Goal: Transaction & Acquisition: Purchase product/service

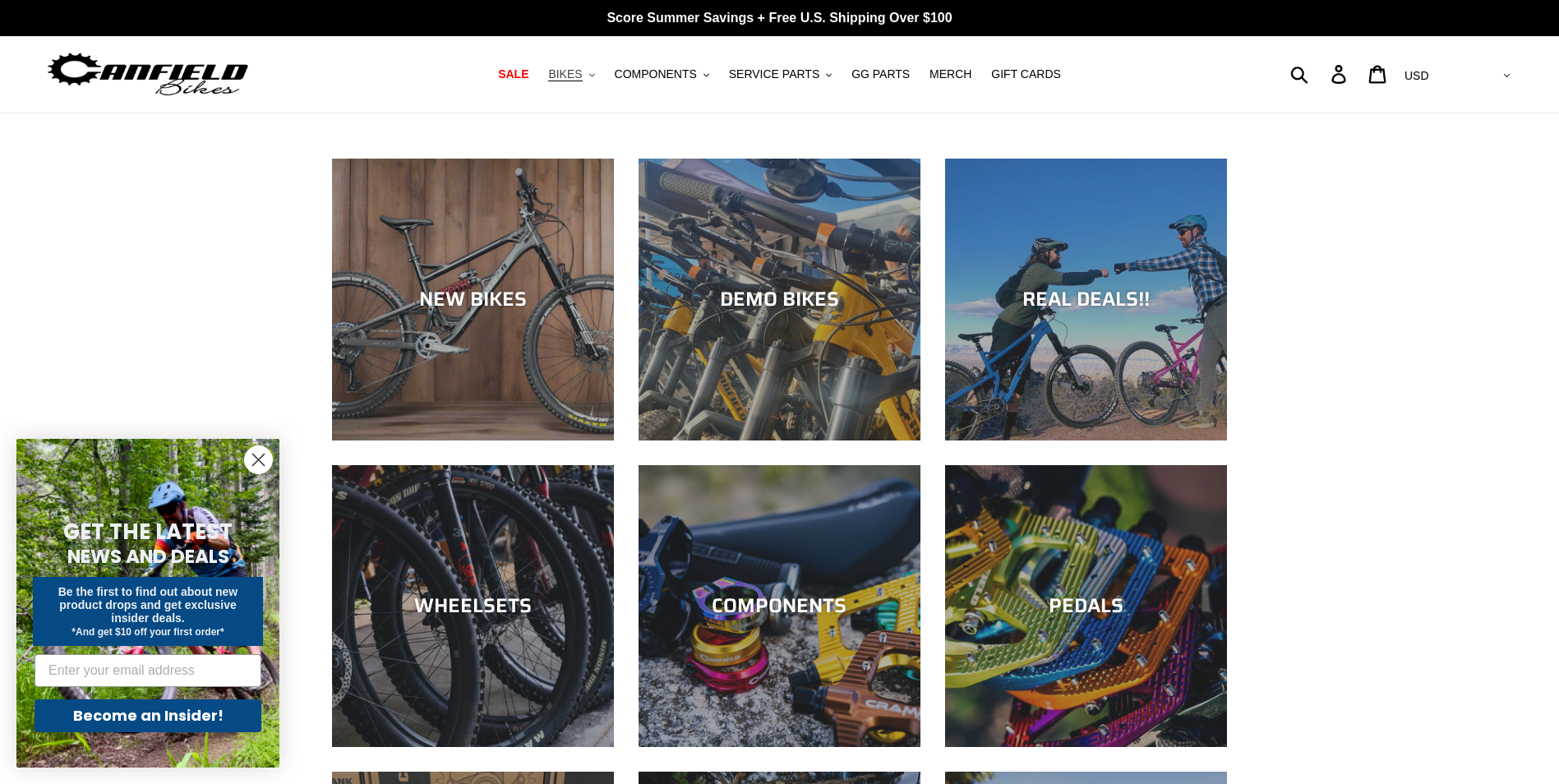
click at [581, 71] on span "BIKES" at bounding box center [565, 74] width 34 height 14
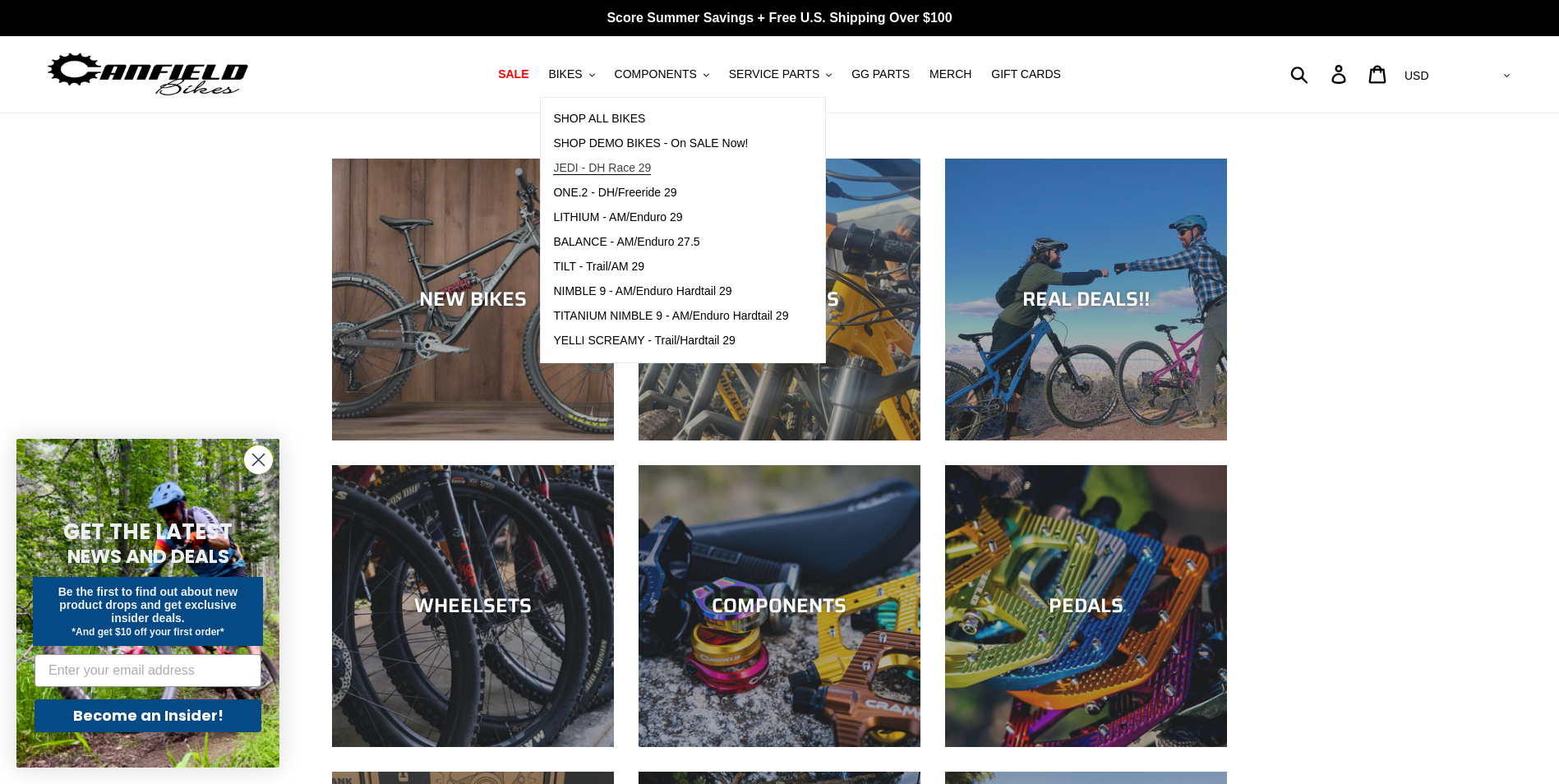
click at [634, 168] on span "JEDI - DH Race 29" at bounding box center [602, 168] width 98 height 14
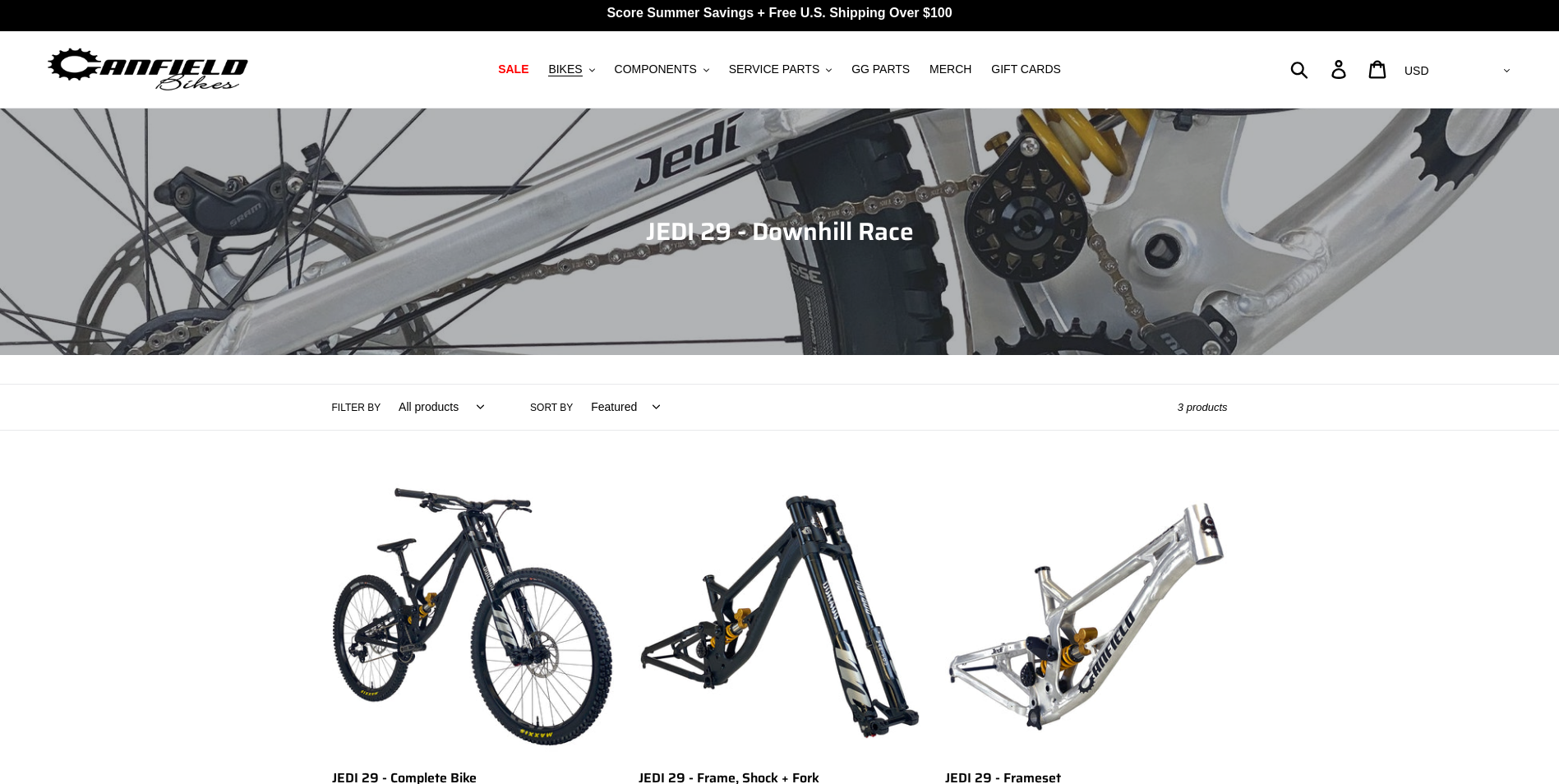
scroll to position [328, 0]
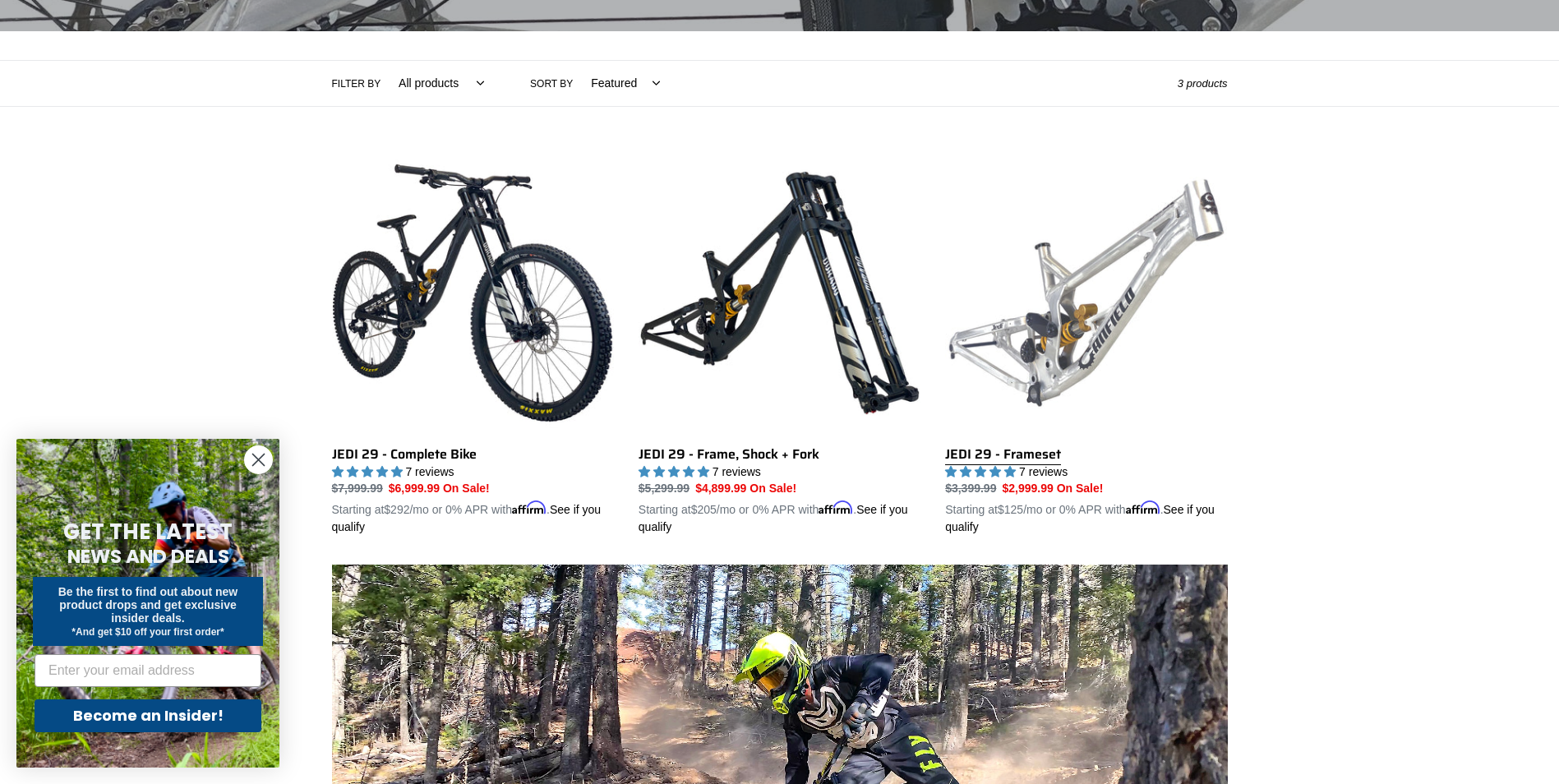
click at [1109, 311] on link "JEDI 29 - Frameset" at bounding box center [1085, 344] width 282 height 384
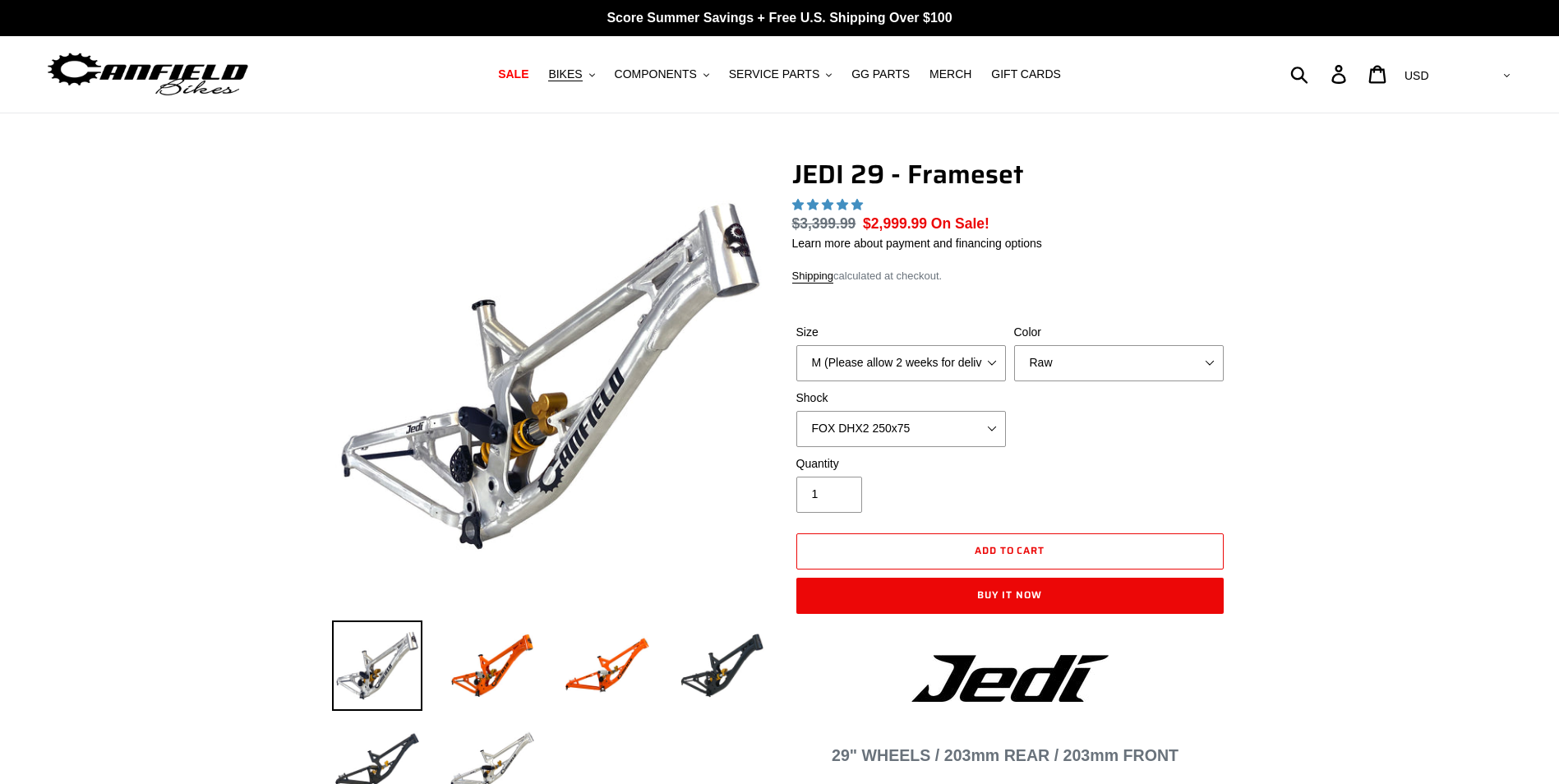
select select "highest-rating"
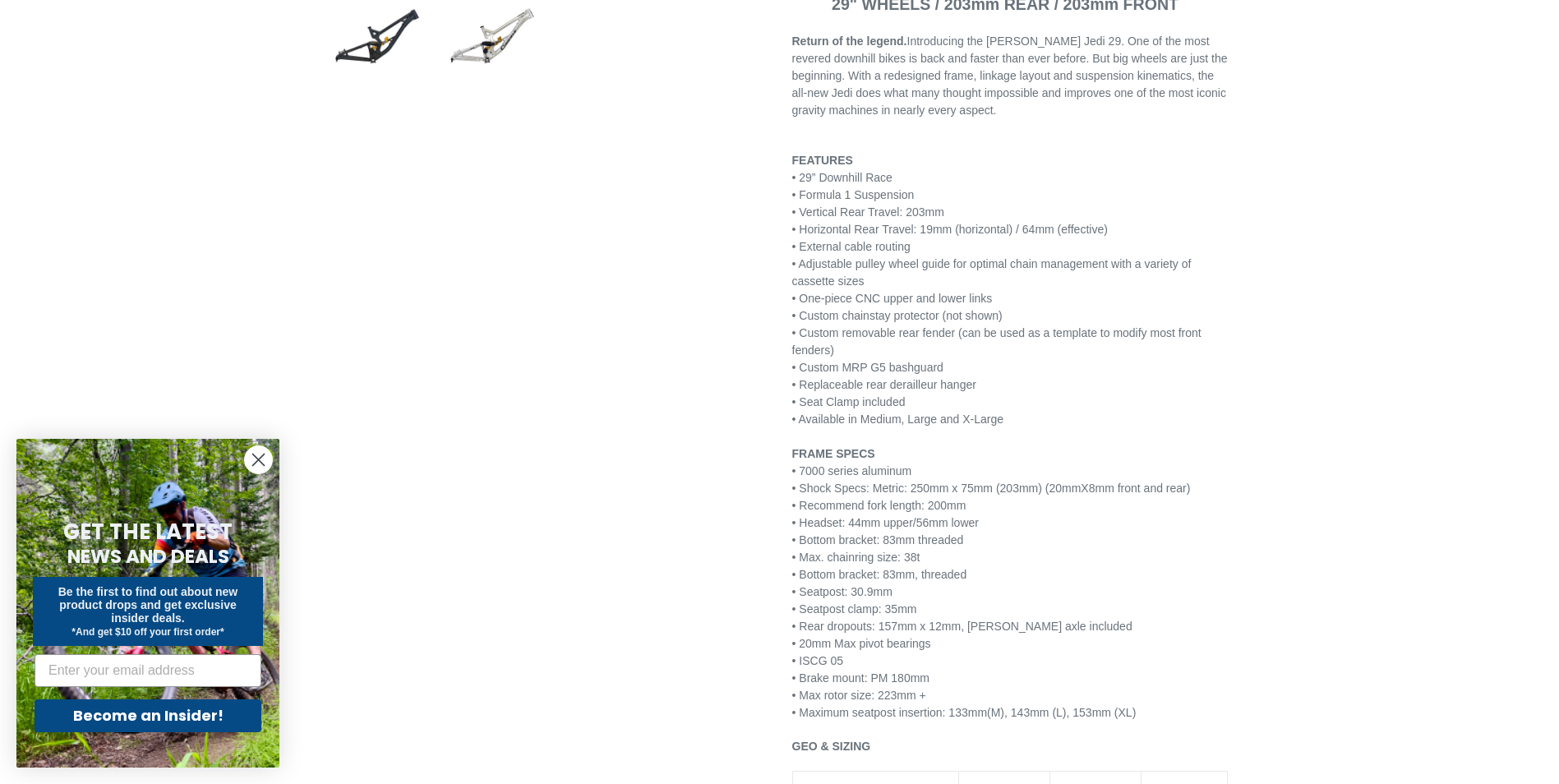
scroll to position [986, 0]
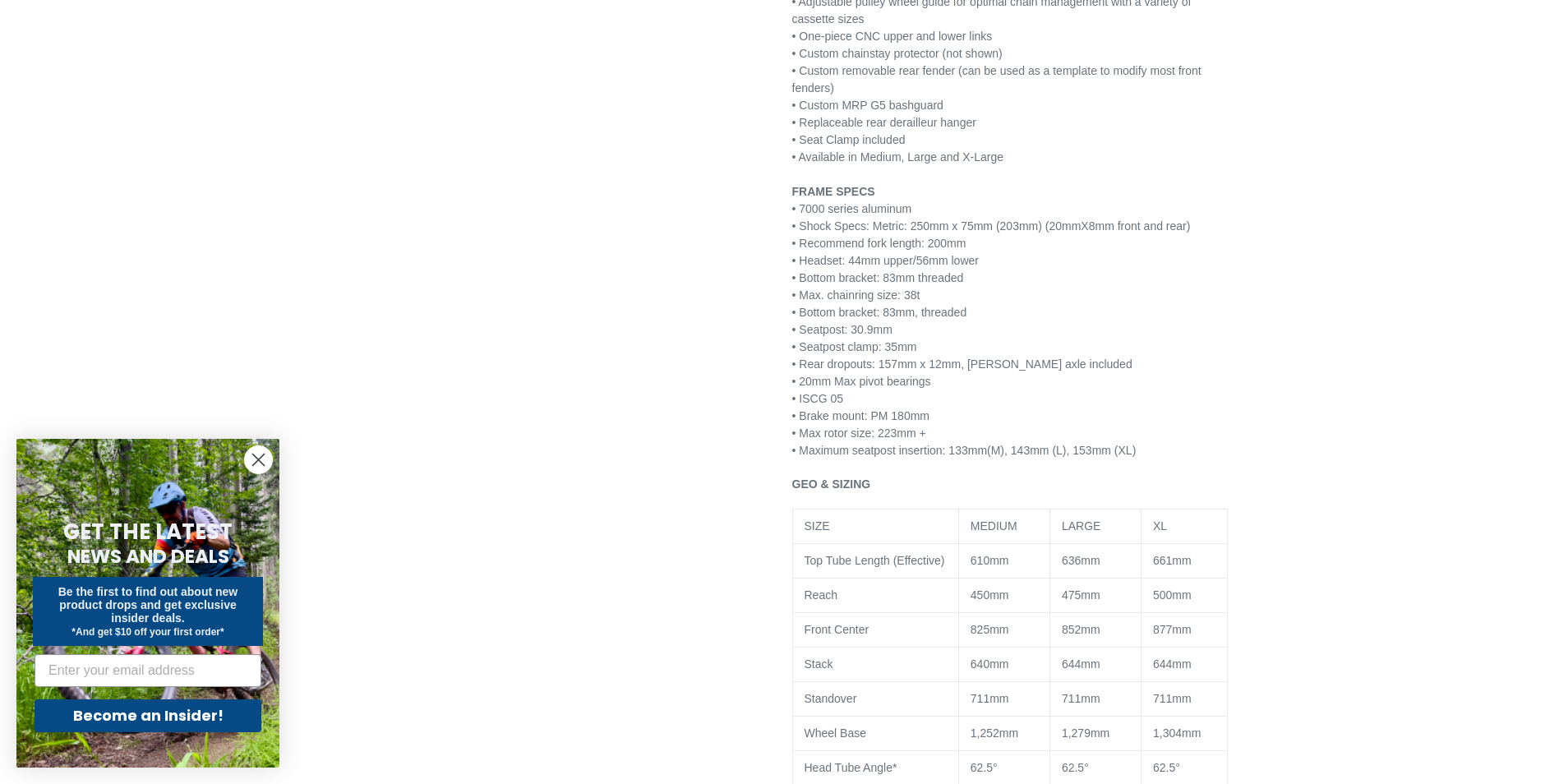
click at [250, 457] on circle "Close dialog" at bounding box center [259, 460] width 27 height 27
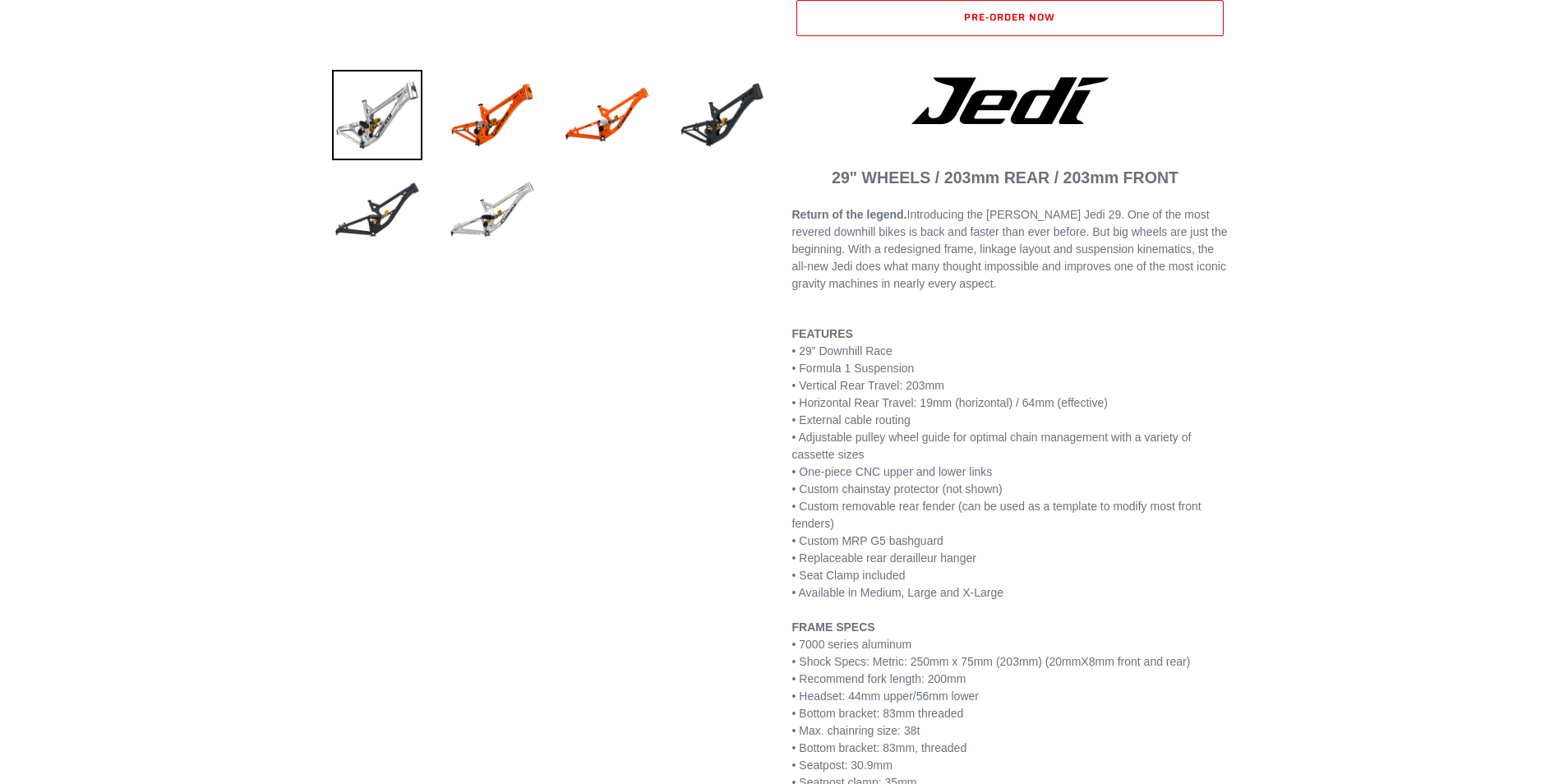
scroll to position [328, 0]
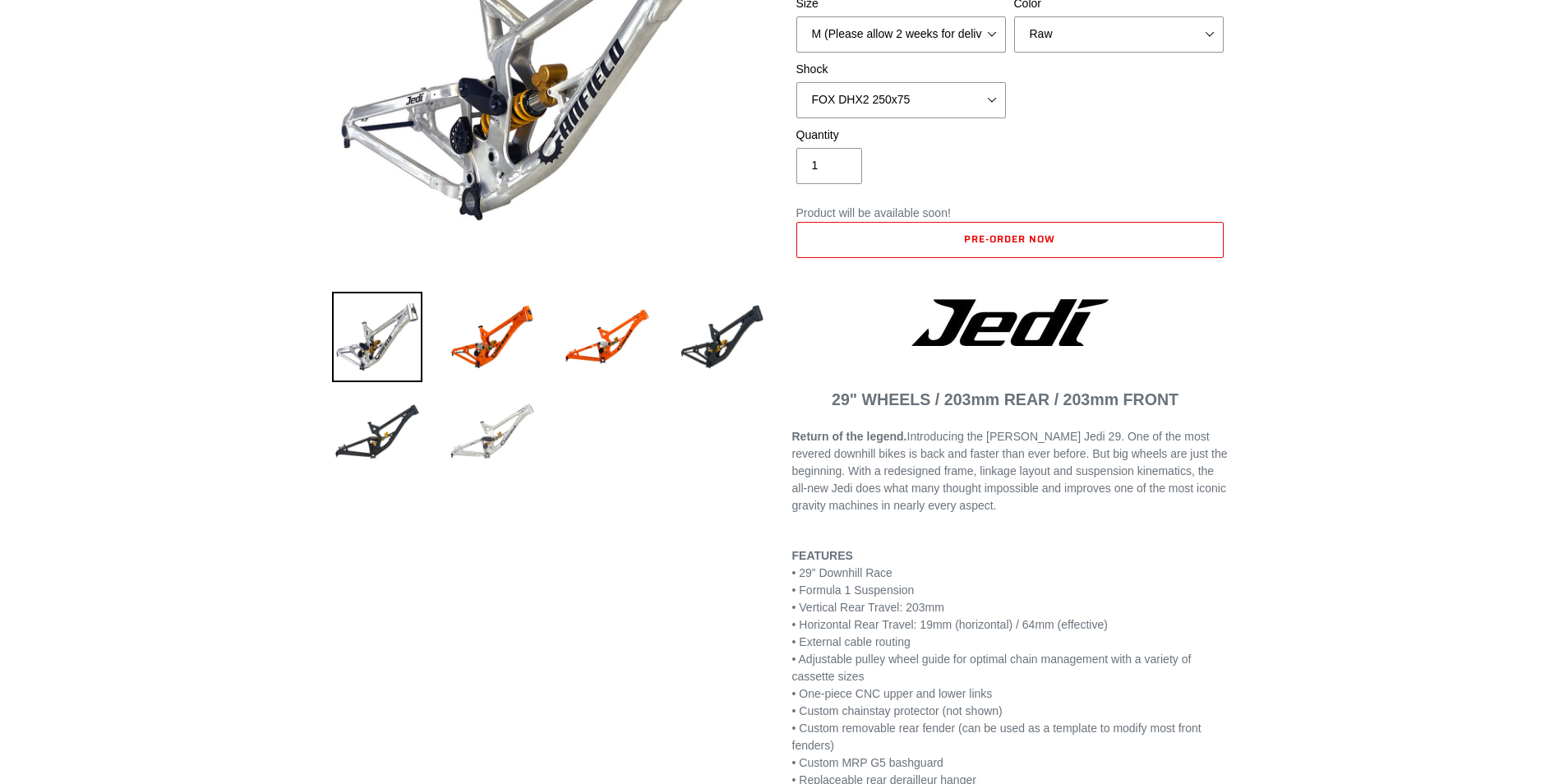
click at [509, 439] on img at bounding box center [492, 432] width 91 height 91
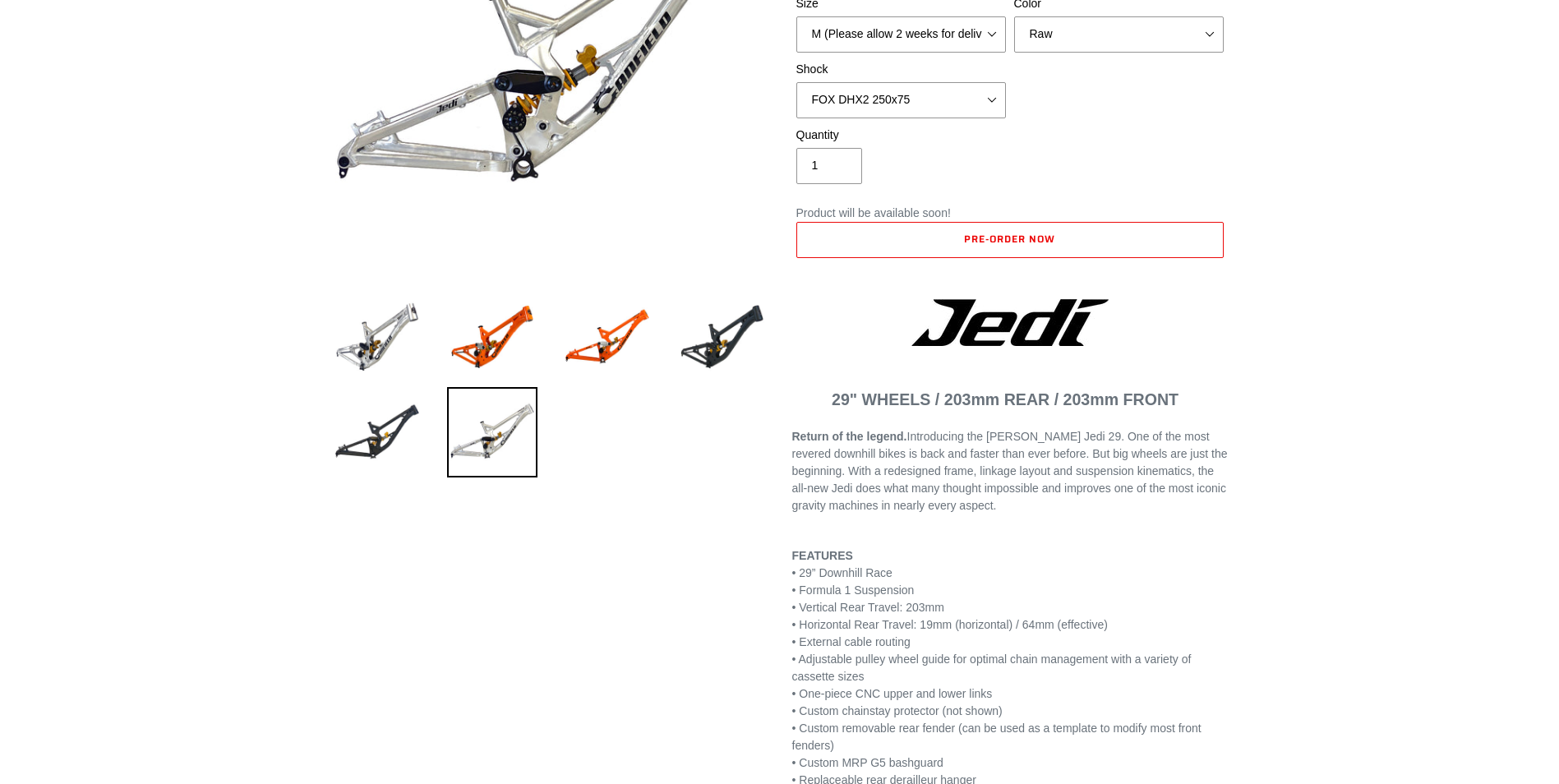
scroll to position [165, 0]
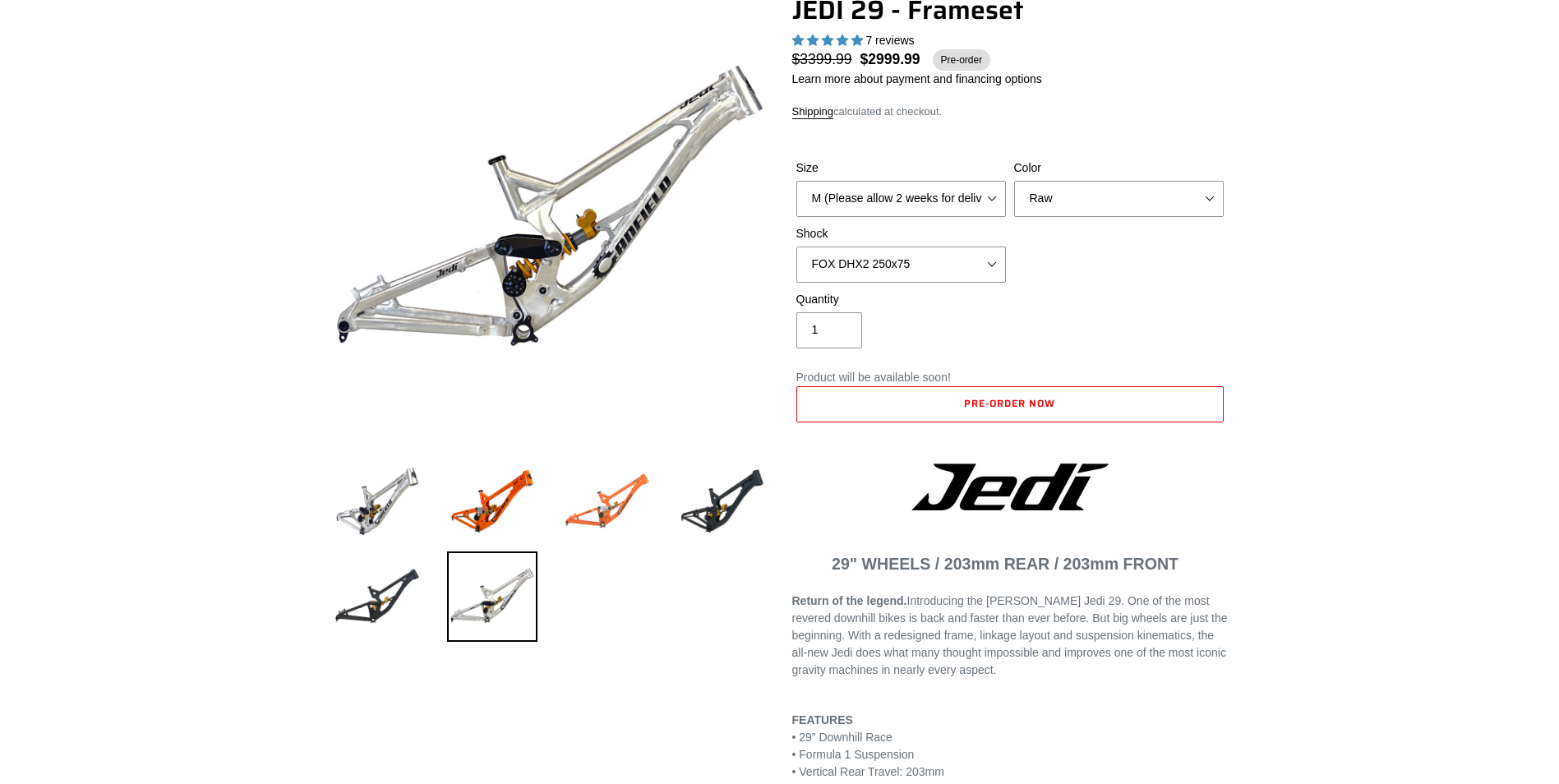
click at [603, 503] on img at bounding box center [607, 501] width 91 height 91
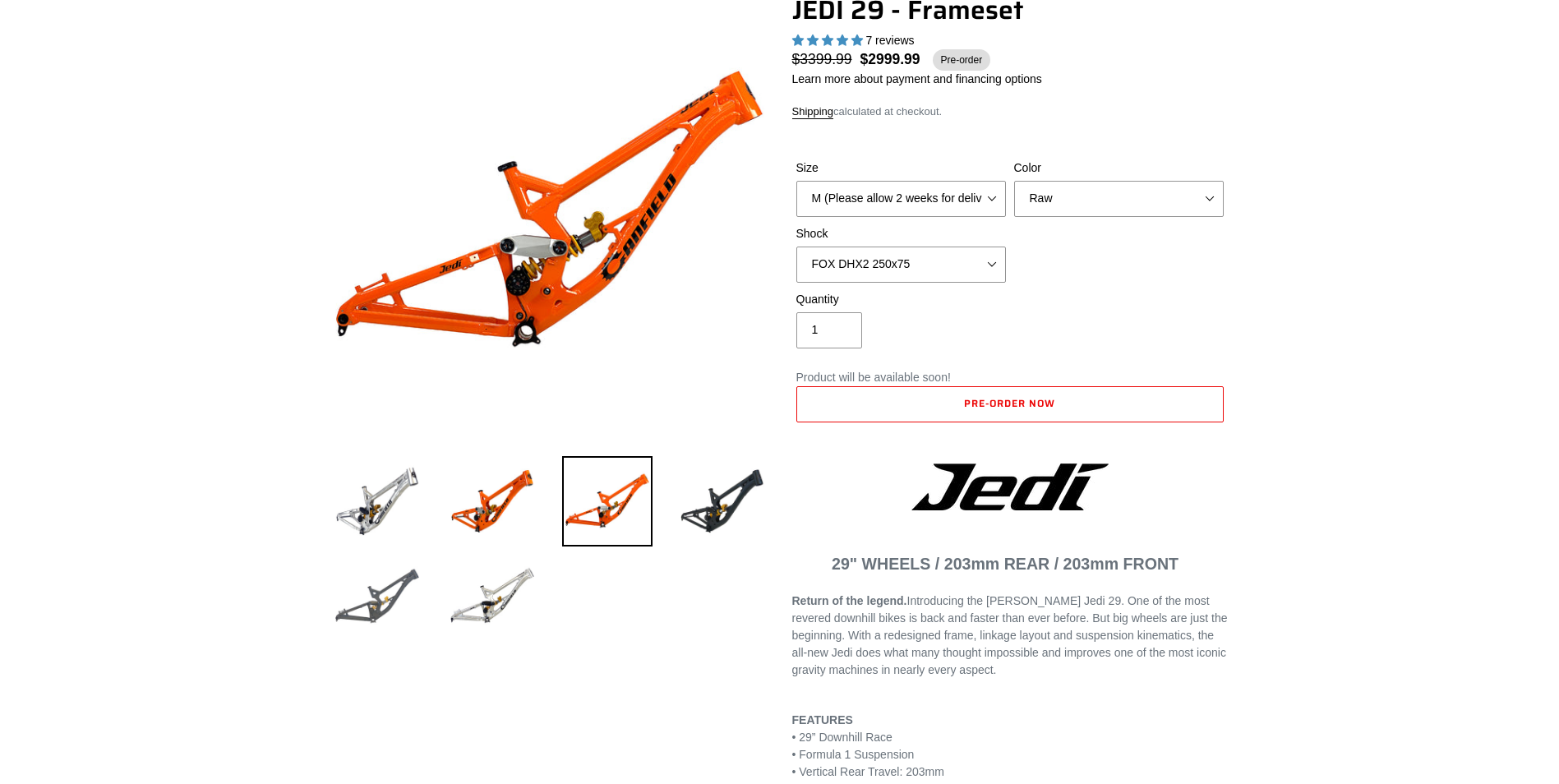
click at [395, 600] on img at bounding box center [377, 596] width 91 height 91
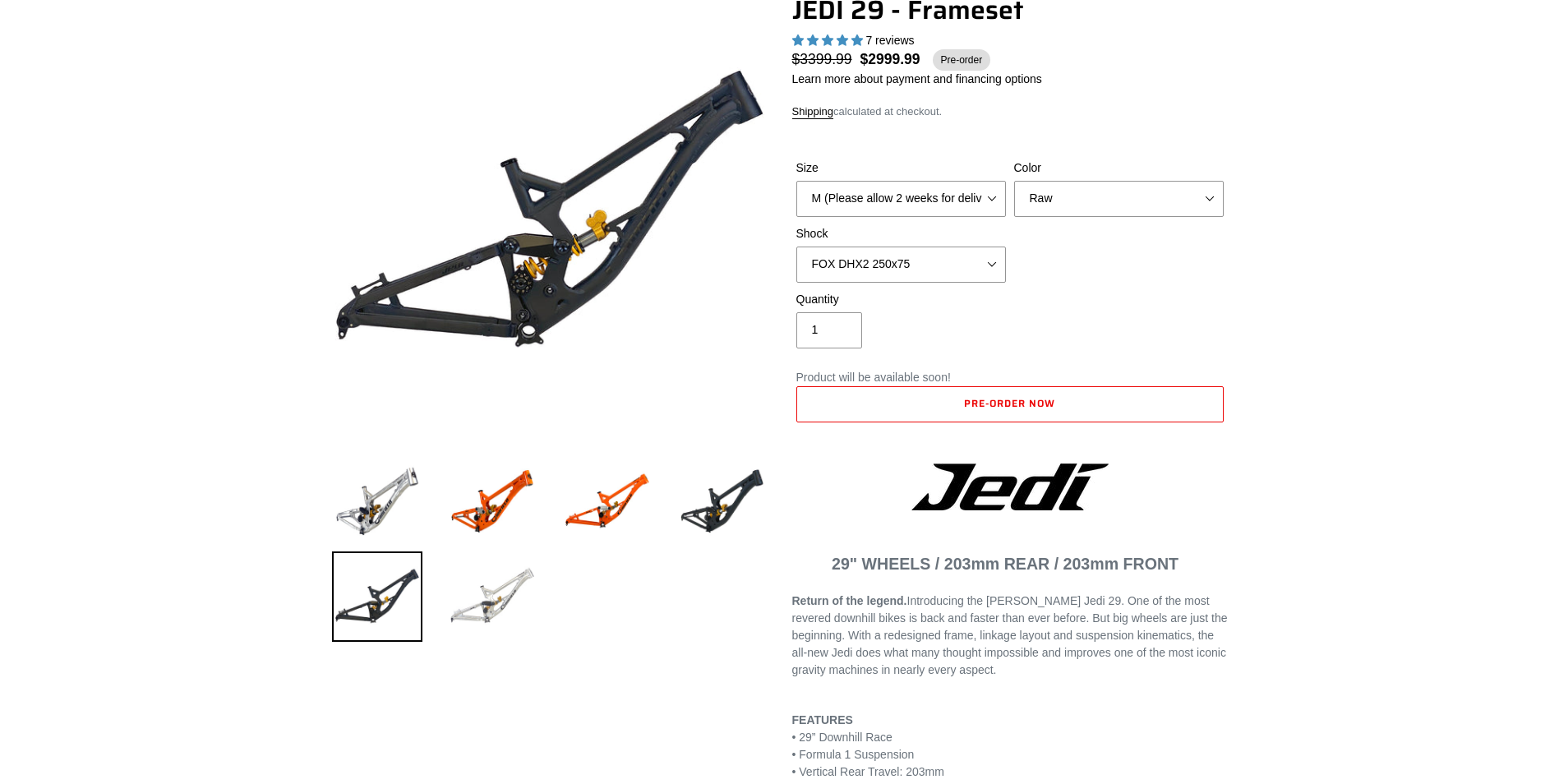
click at [496, 597] on img at bounding box center [492, 596] width 91 height 91
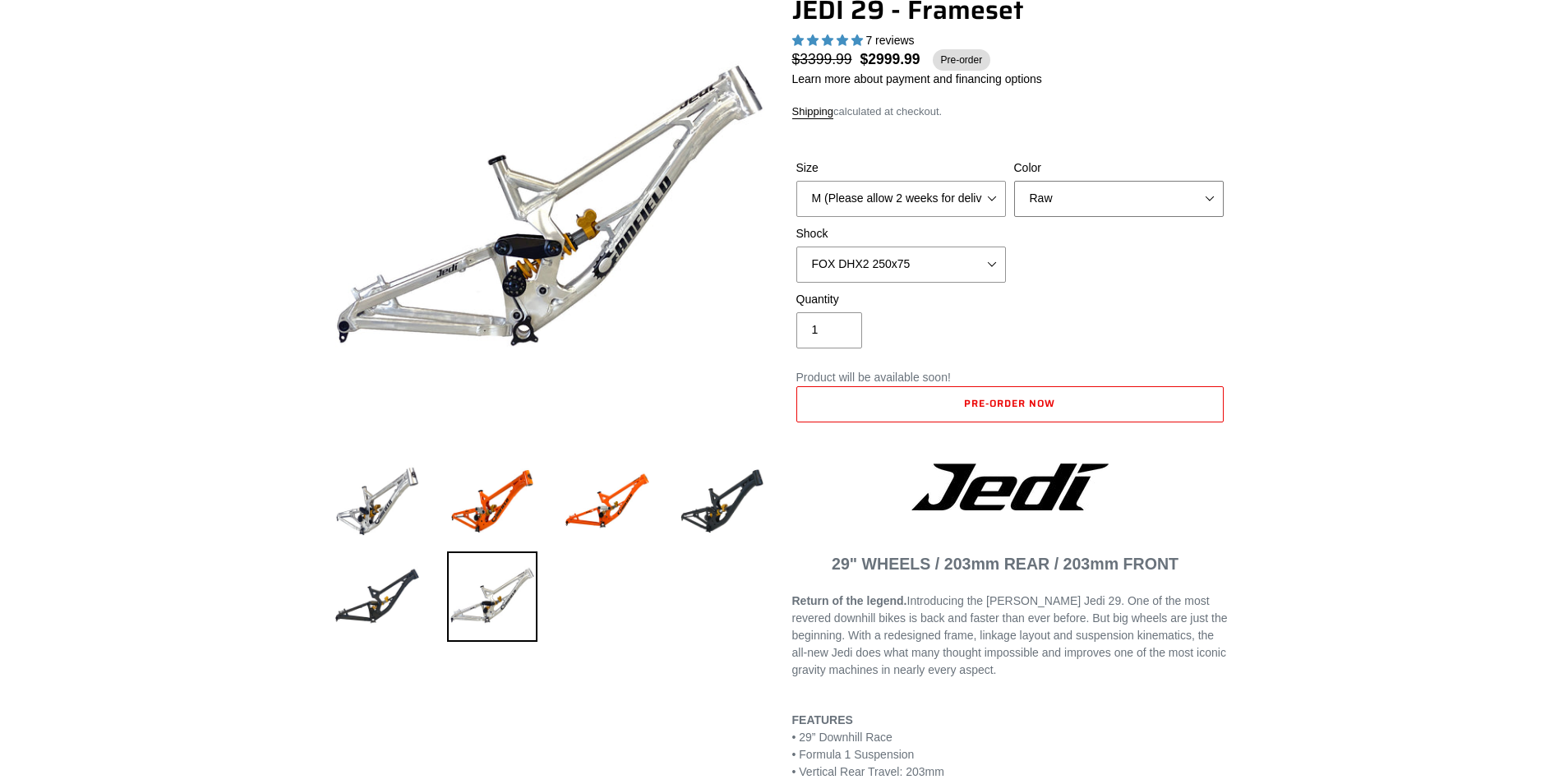
click at [1217, 195] on select "Orange Raw Stealth Black" at bounding box center [1119, 199] width 210 height 36
click at [1014, 181] on select "Orange Raw Stealth Black" at bounding box center [1119, 199] width 210 height 36
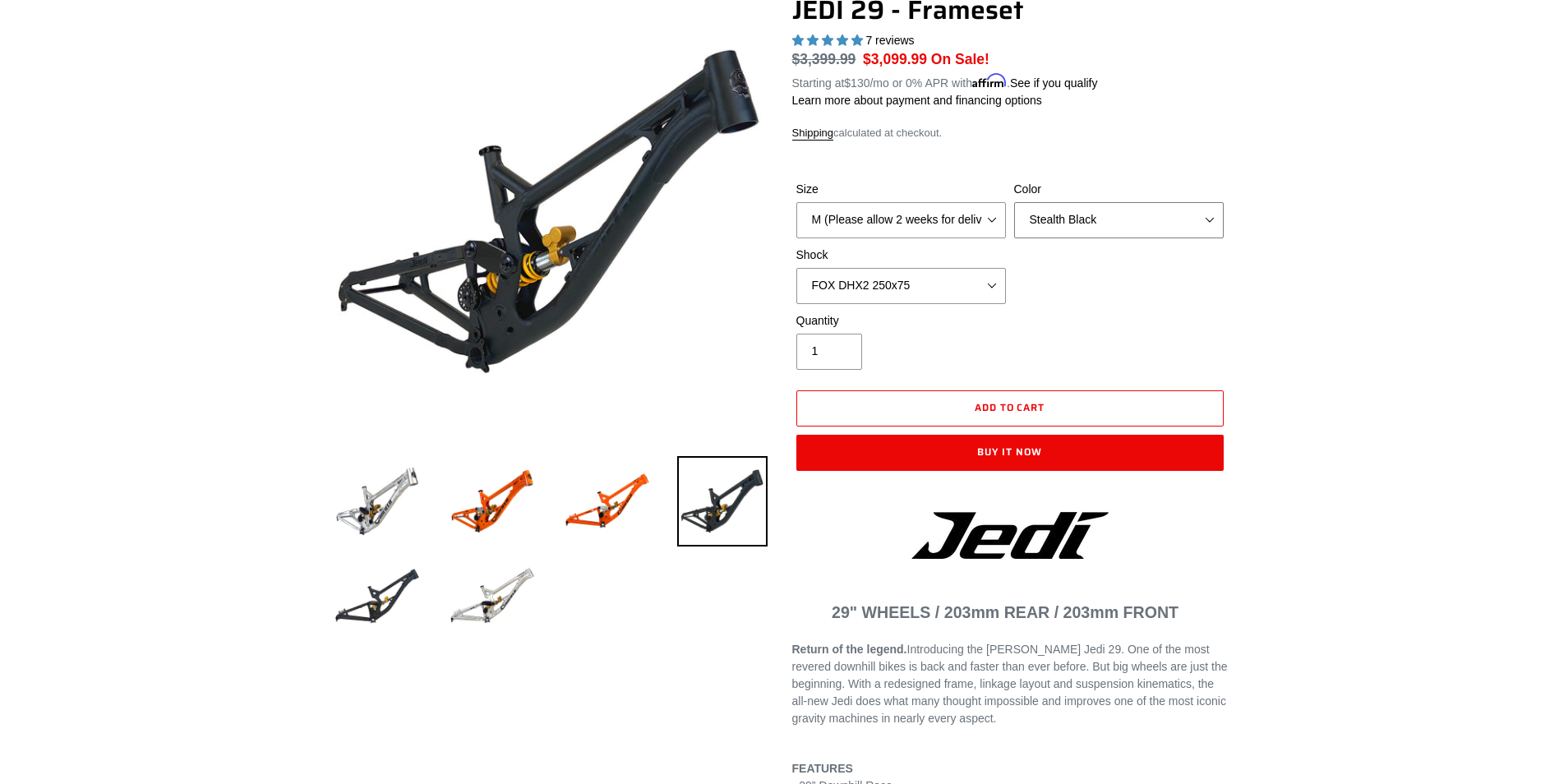
click at [1174, 221] on select "Orange Raw Stealth Black" at bounding box center [1119, 220] width 210 height 36
click at [1014, 202] on select "Orange Raw Stealth Black" at bounding box center [1119, 220] width 210 height 36
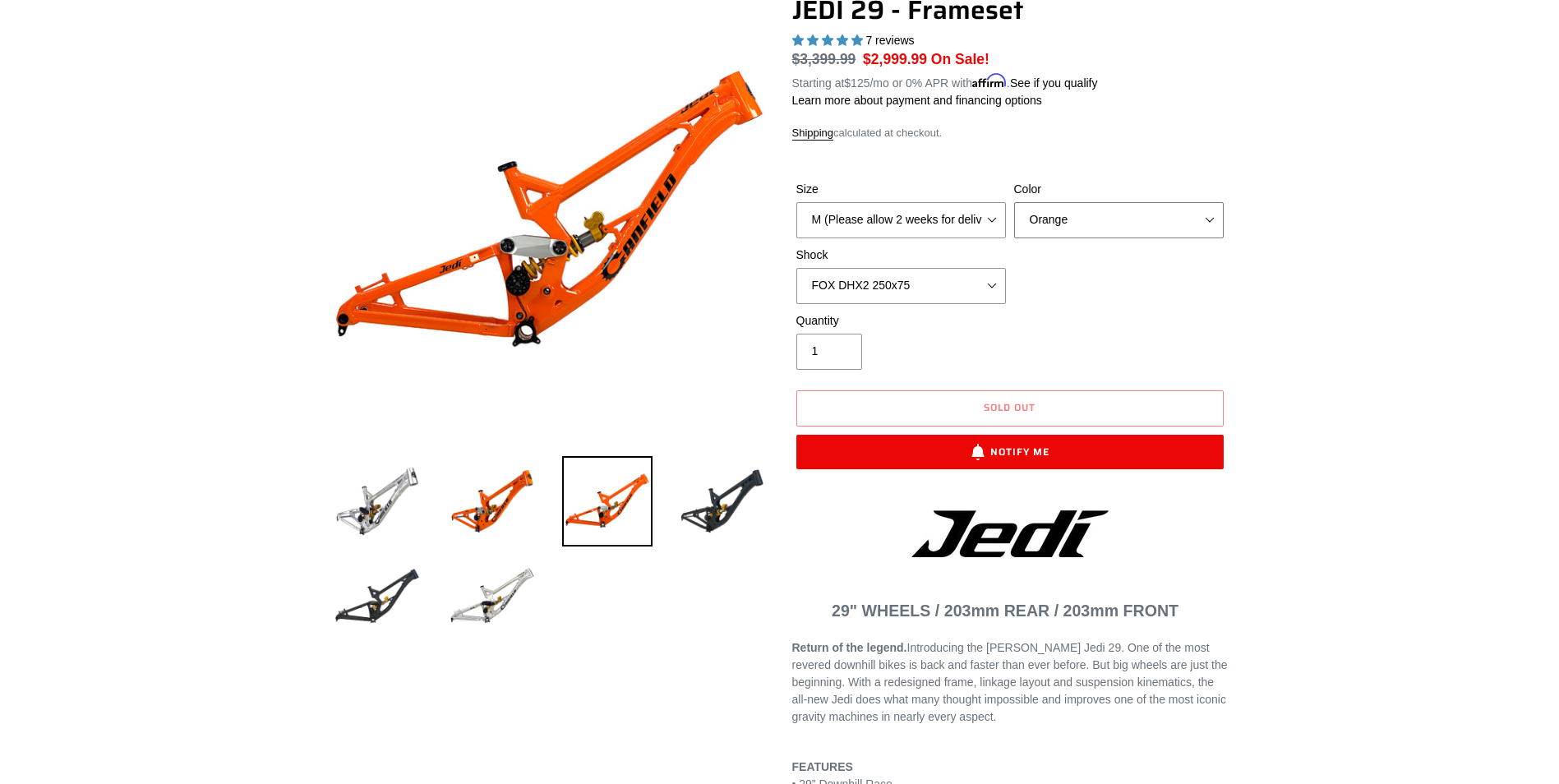
click at [1109, 223] on select "Orange Raw Stealth Black" at bounding box center [1119, 220] width 210 height 36
select select "Raw"
click at [1014, 202] on select "Orange Raw Stealth Black" at bounding box center [1119, 220] width 210 height 36
